Goal: Check status: Check status

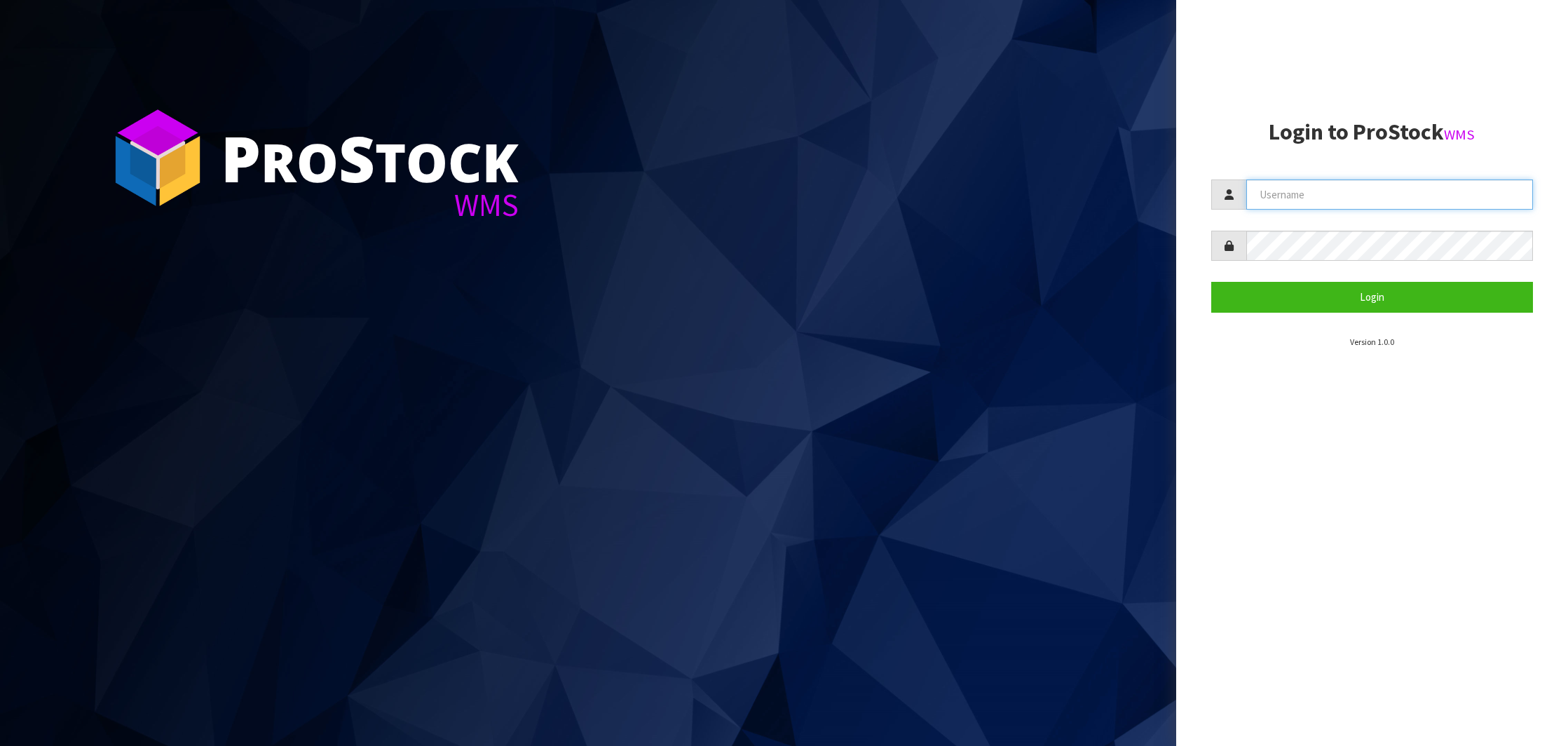
type input "NEROTAPWARE"
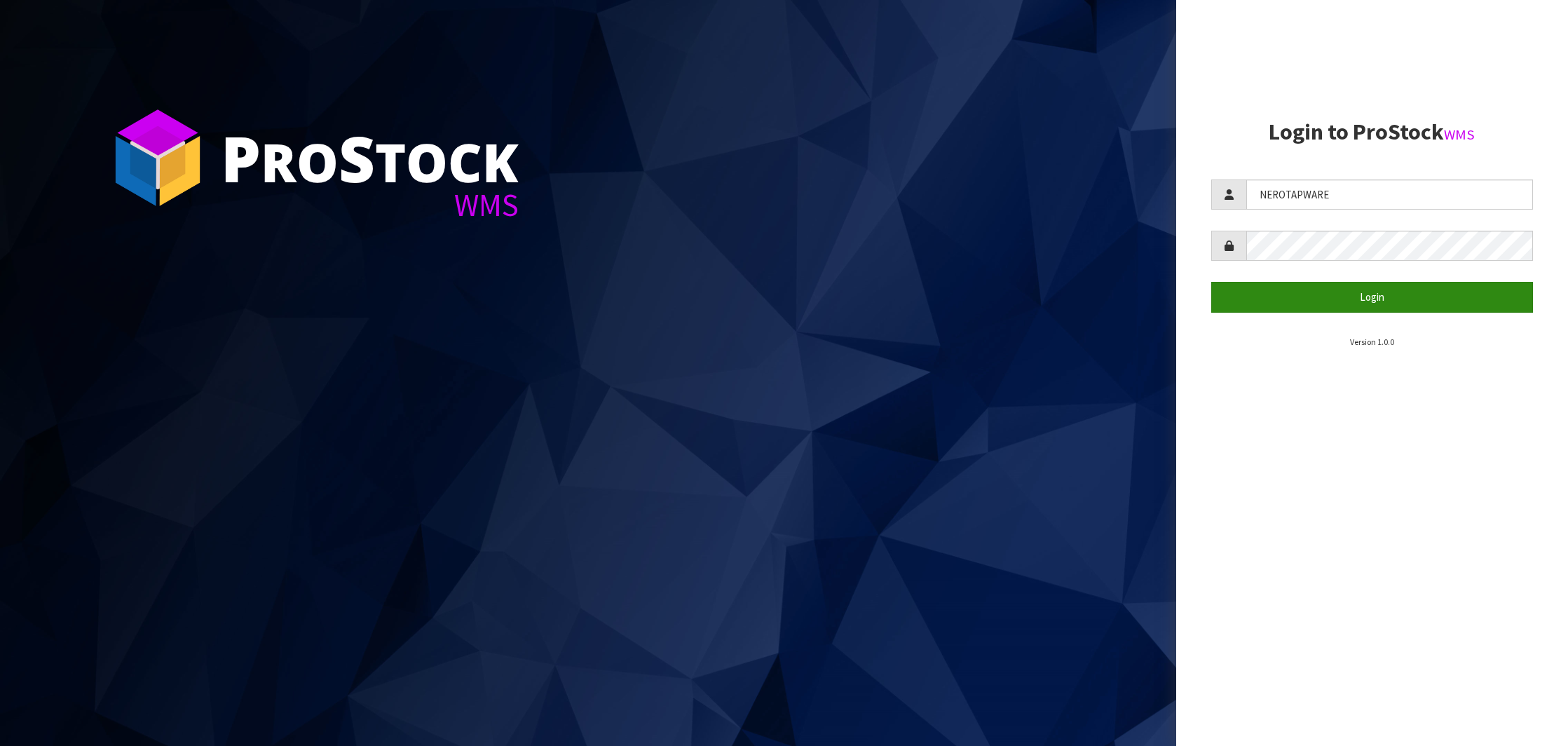
click at [1343, 285] on button "Login" at bounding box center [1372, 297] width 322 height 30
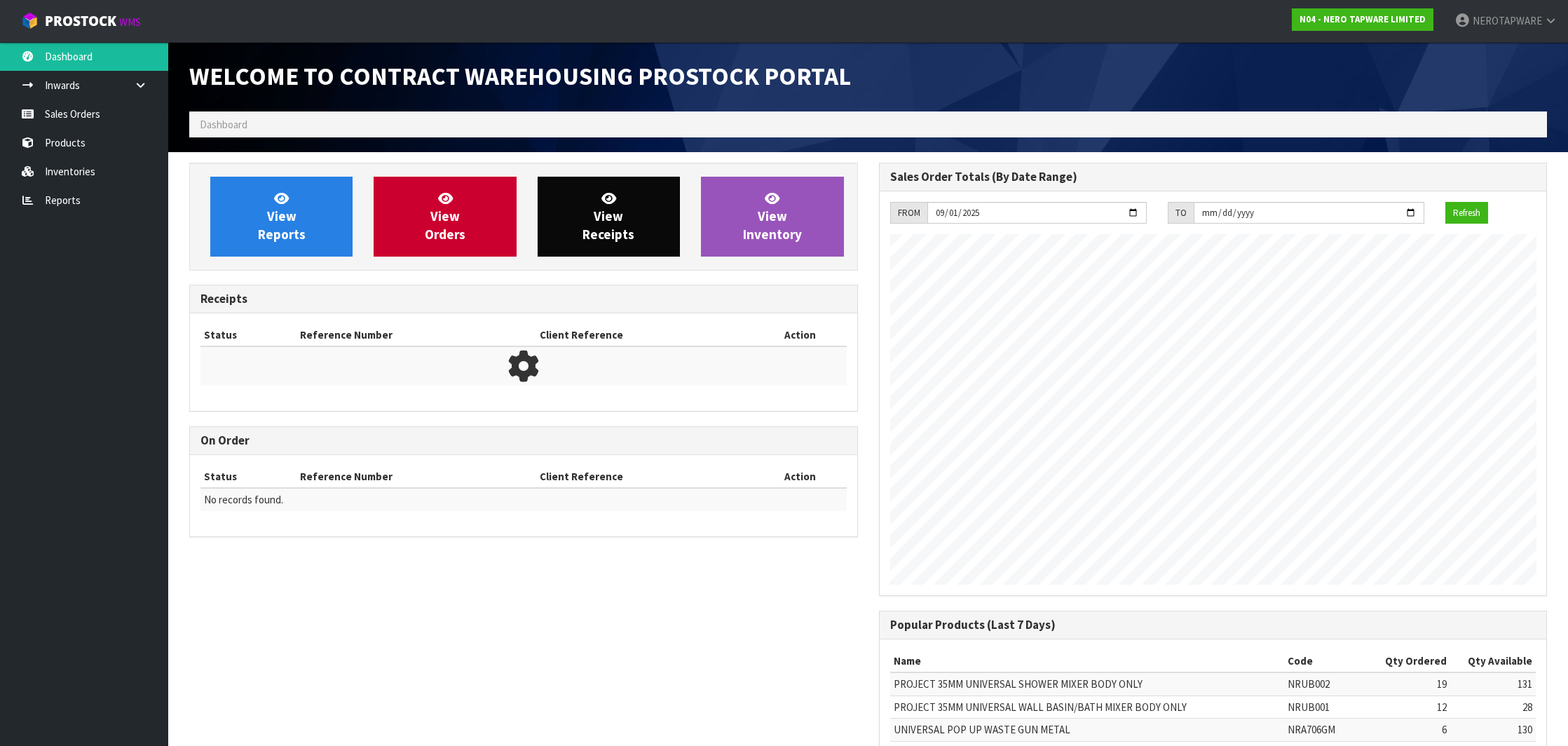
scroll to position [773, 689]
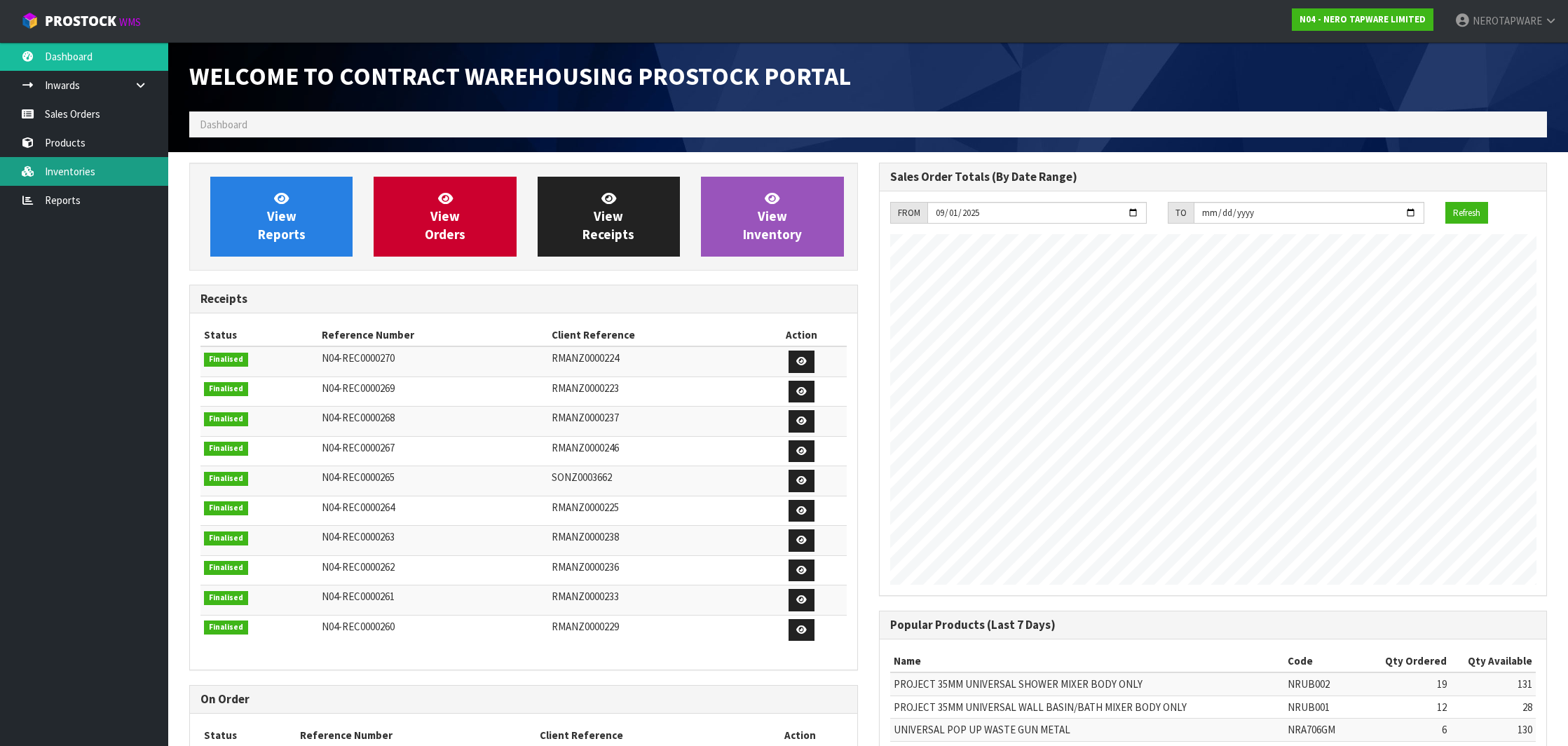
click at [112, 177] on link "Inventories" at bounding box center [84, 172] width 168 height 29
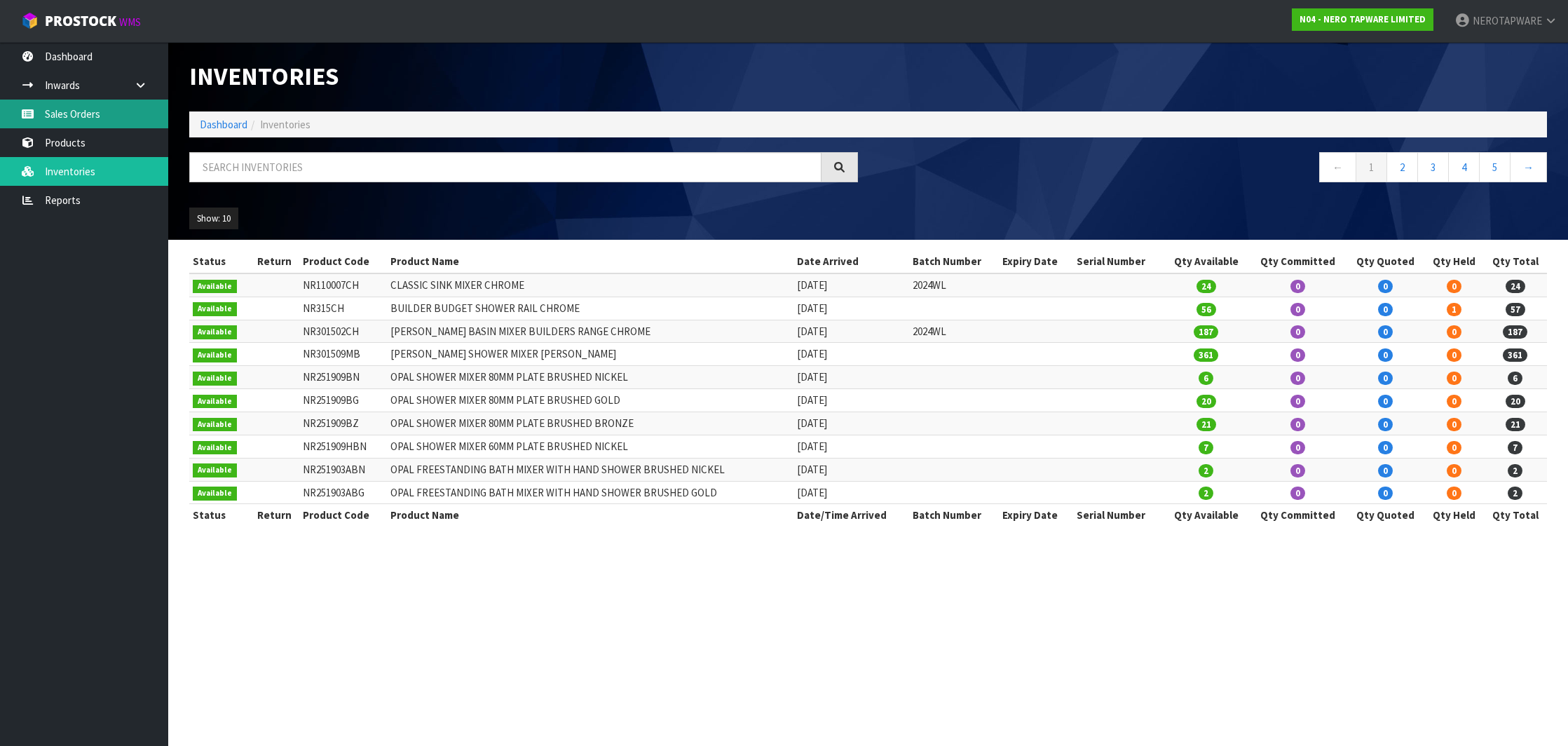
click at [81, 118] on link "Sales Orders" at bounding box center [84, 114] width 168 height 29
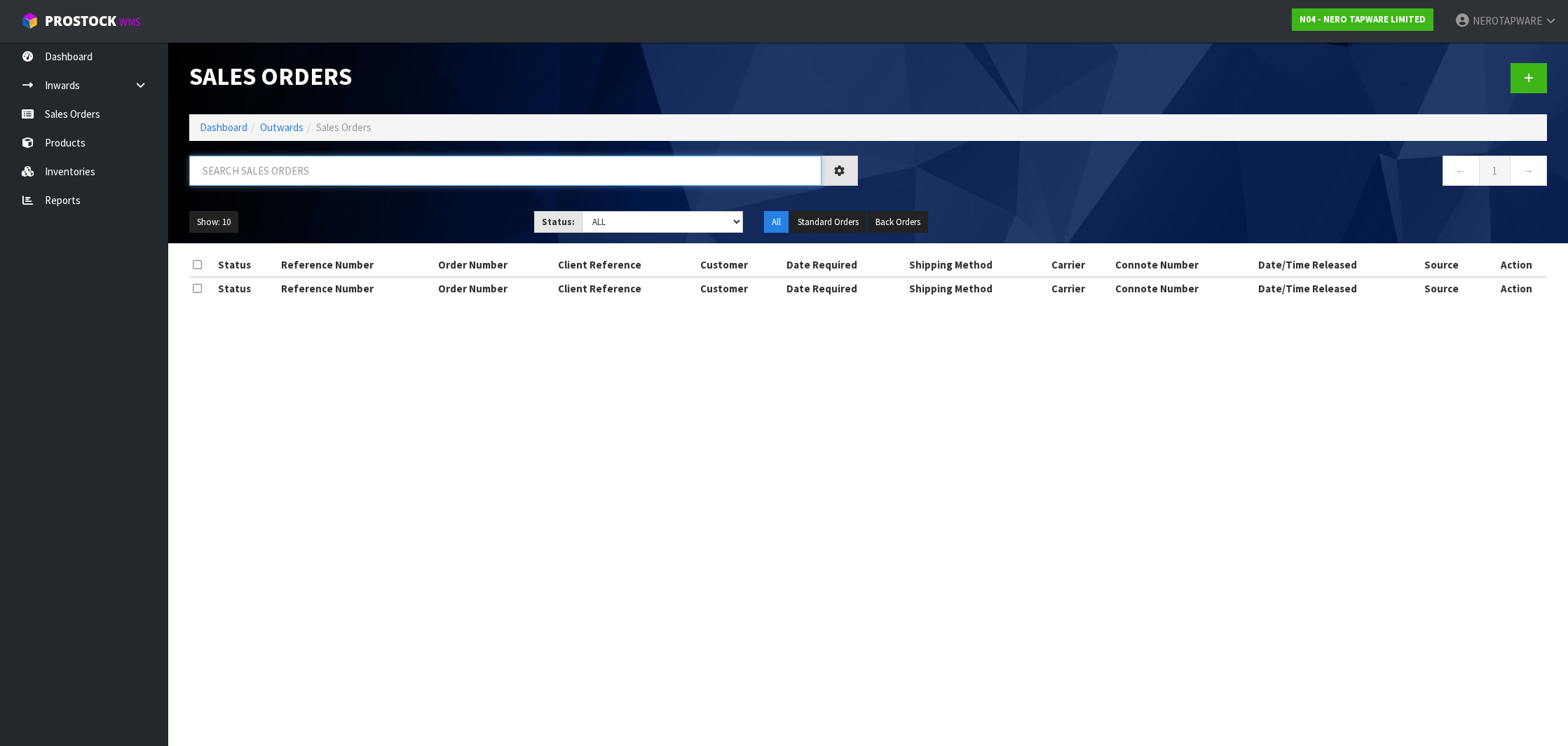
click at [263, 165] on input "text" at bounding box center [505, 171] width 632 height 30
paste input "SONZ0003730"
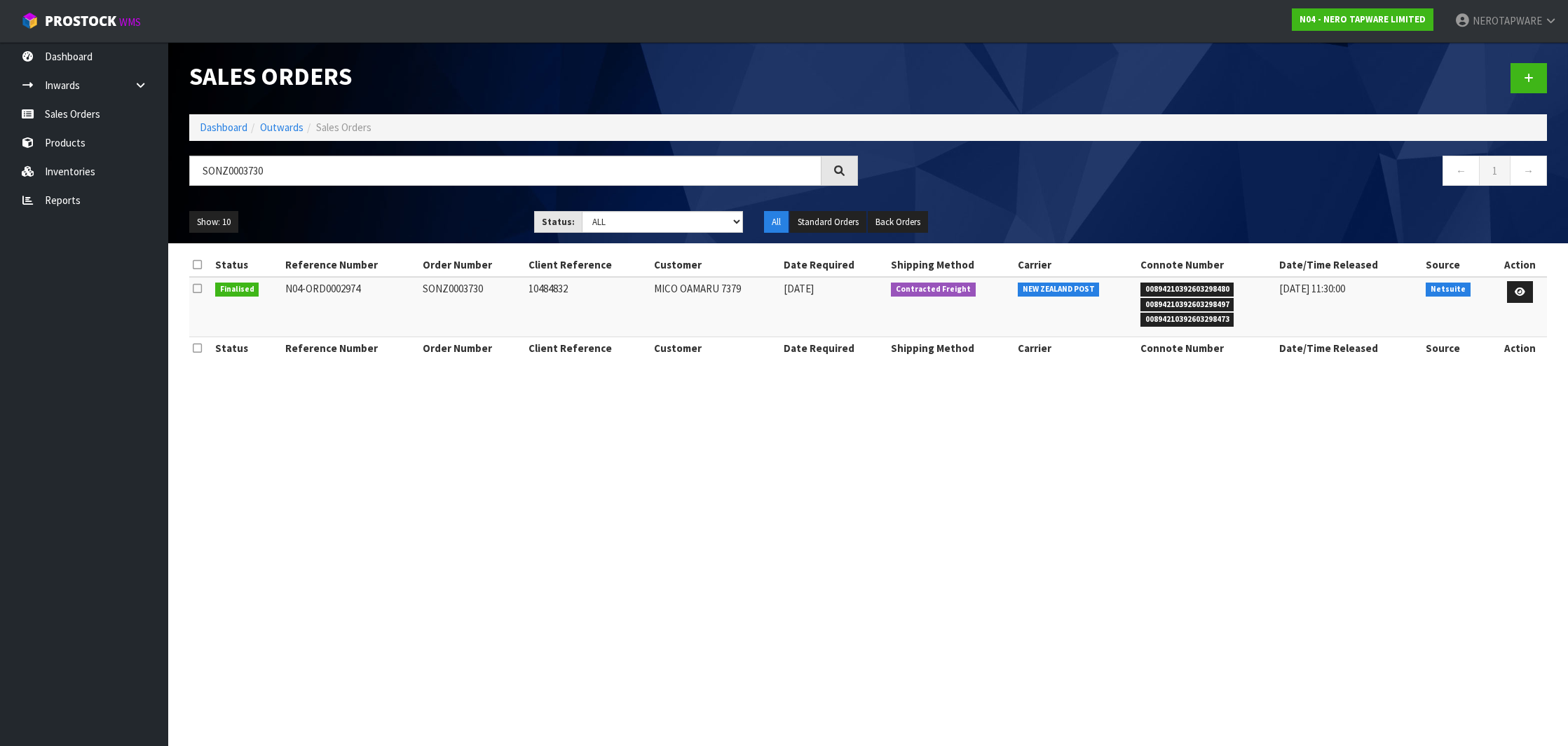
click at [1208, 288] on span "00894210392603298480" at bounding box center [1187, 289] width 94 height 14
copy span "00894210392603298480"
click at [241, 174] on input "SONZ0003730" at bounding box center [505, 171] width 632 height 30
click at [242, 174] on input "SONZ0003730" at bounding box center [505, 171] width 632 height 30
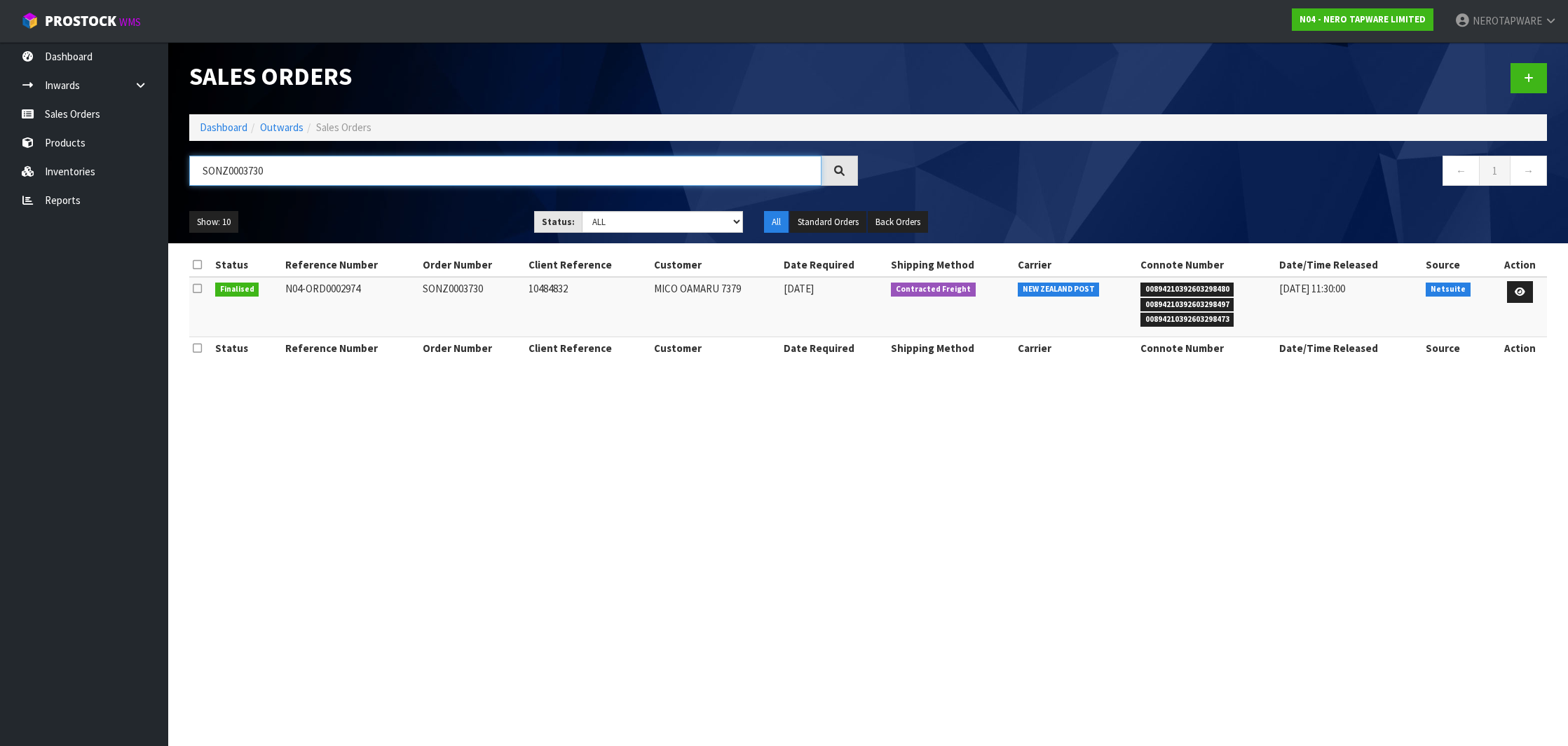
paste input "09"
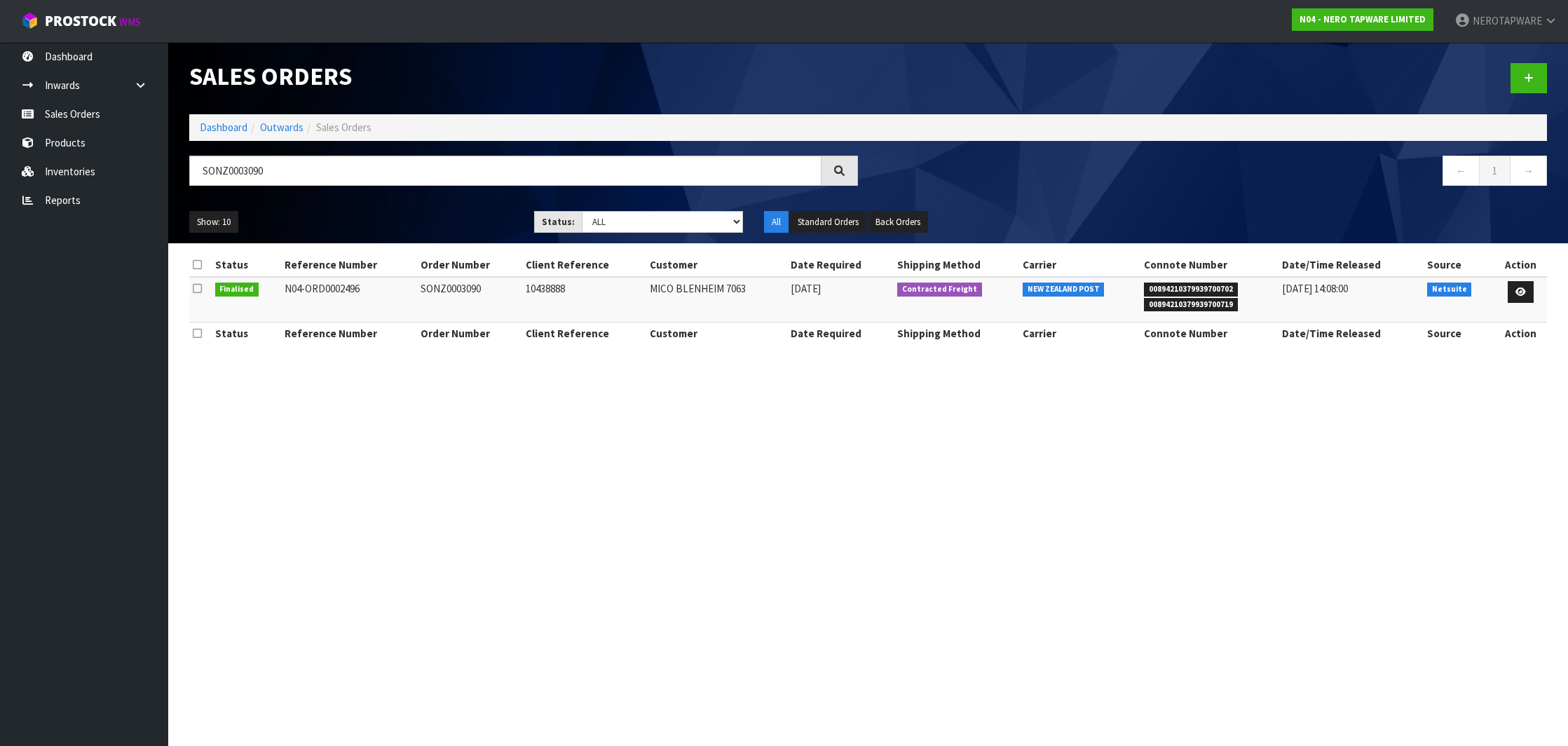
click at [1206, 285] on span "00894210379939700702" at bounding box center [1191, 289] width 94 height 14
copy span "00894210379939700702"
click at [237, 179] on input "SONZ0003090" at bounding box center [505, 171] width 632 height 30
click at [239, 177] on input "SONZ0003090" at bounding box center [505, 171] width 632 height 30
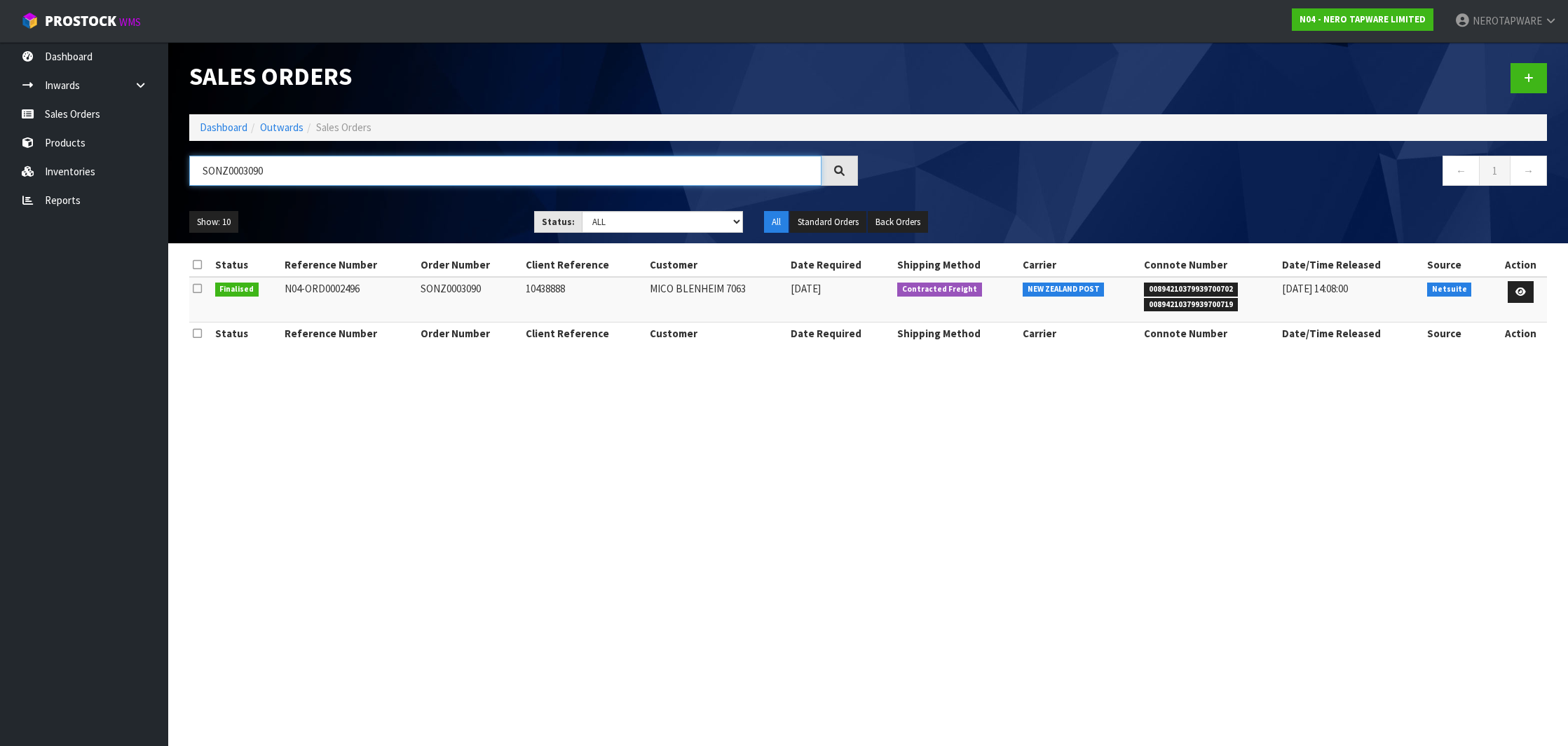
click at [242, 169] on input "SONZ0003090" at bounding box center [505, 171] width 632 height 30
paste input "734"
type input "SONZ0003734"
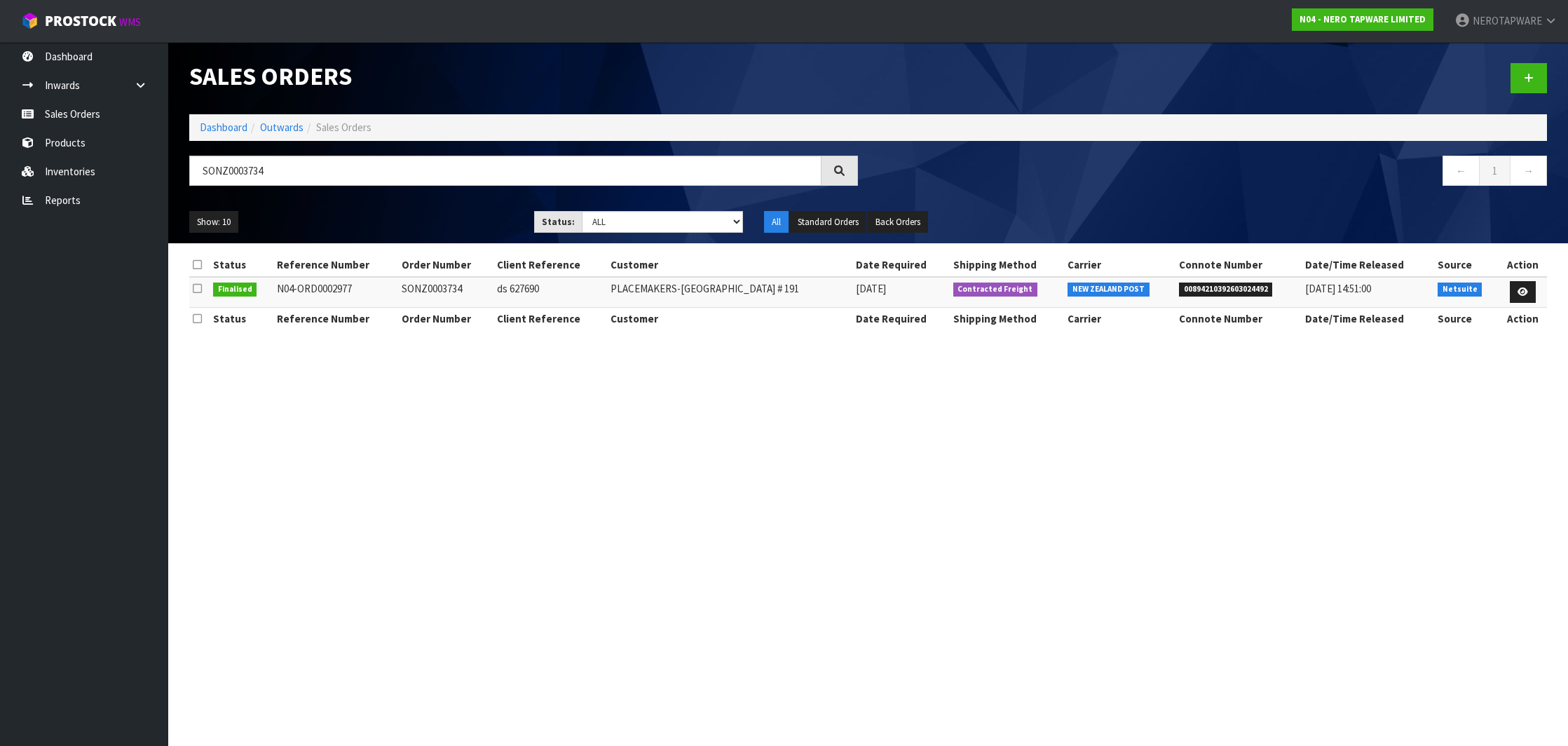
click at [1225, 285] on span "00894210392603024492" at bounding box center [1226, 289] width 94 height 14
copy span "00894210392603024492"
